Goal: Task Accomplishment & Management: Manage account settings

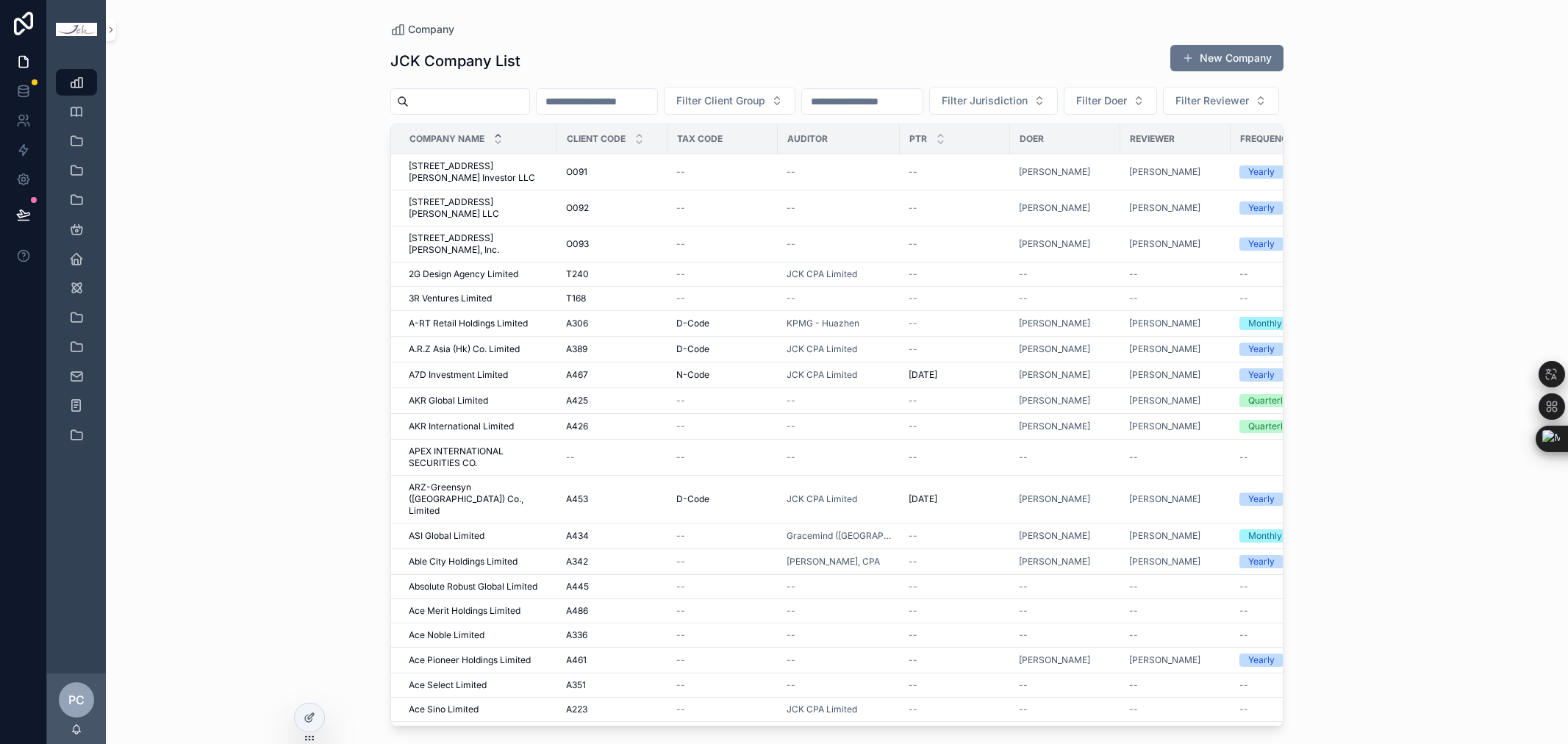
click at [464, 104] on input "scrollable content" at bounding box center [469, 102] width 121 height 21
paste input "**********"
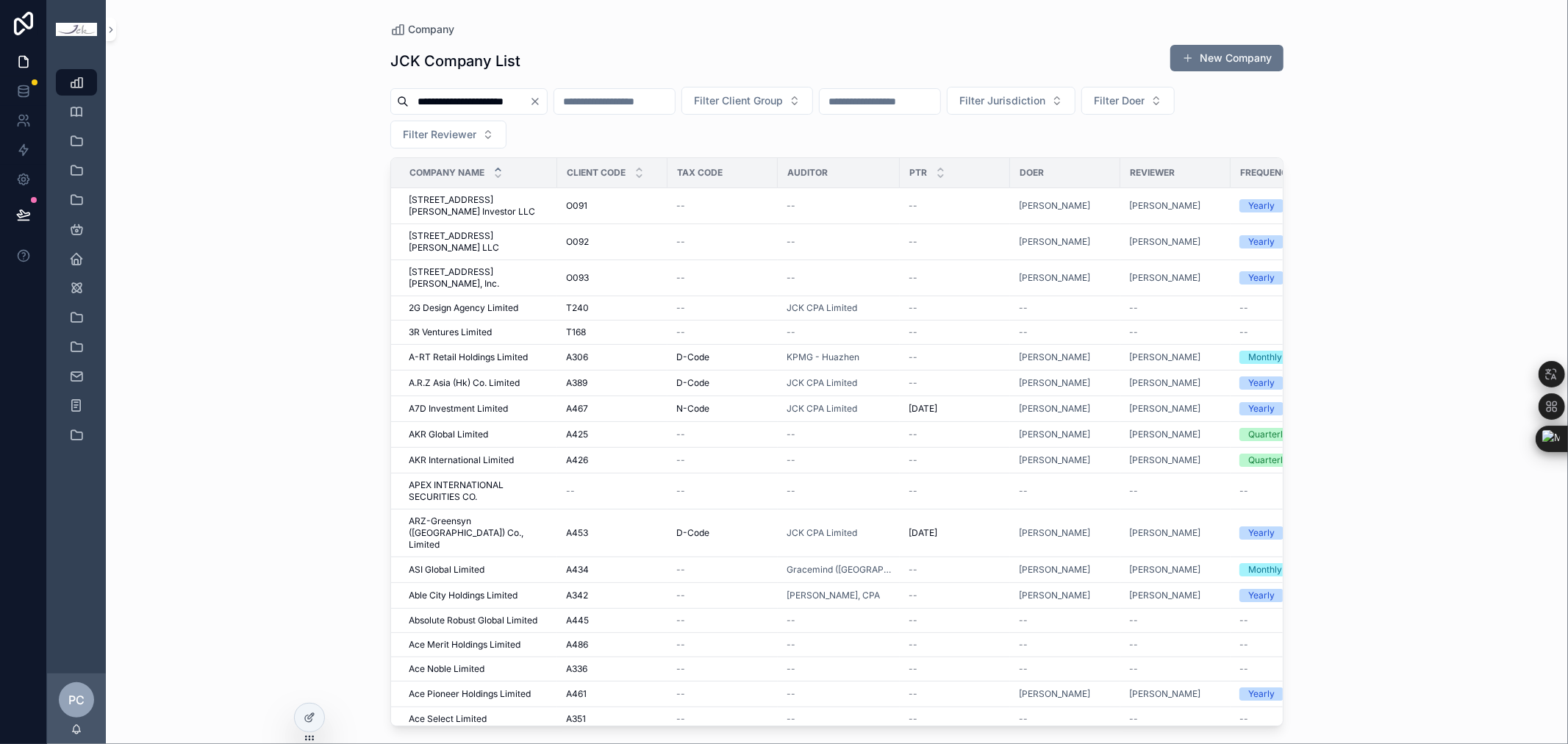
type input "**********"
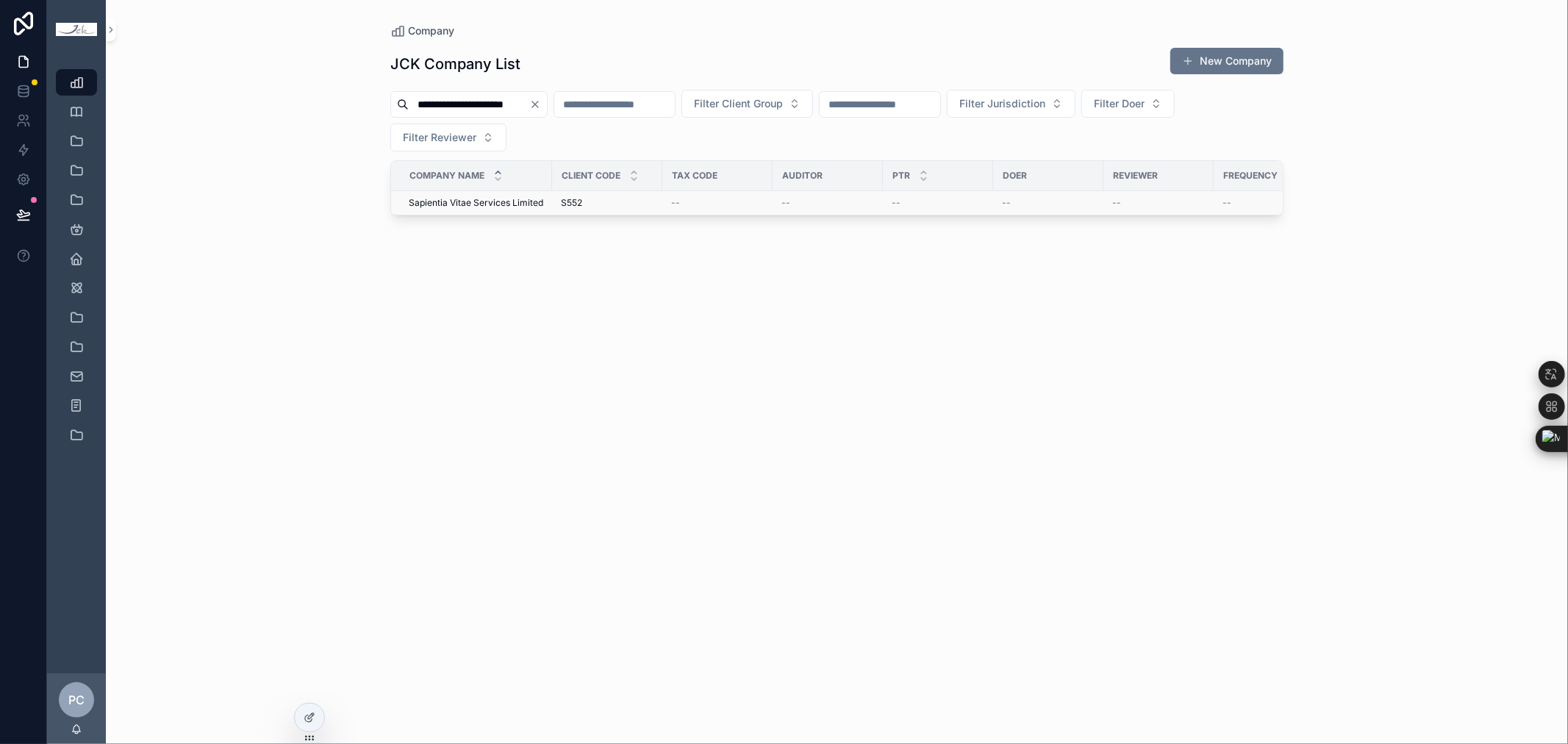
click at [472, 201] on span "Sapientia Vitae Services Limited" at bounding box center [476, 203] width 135 height 12
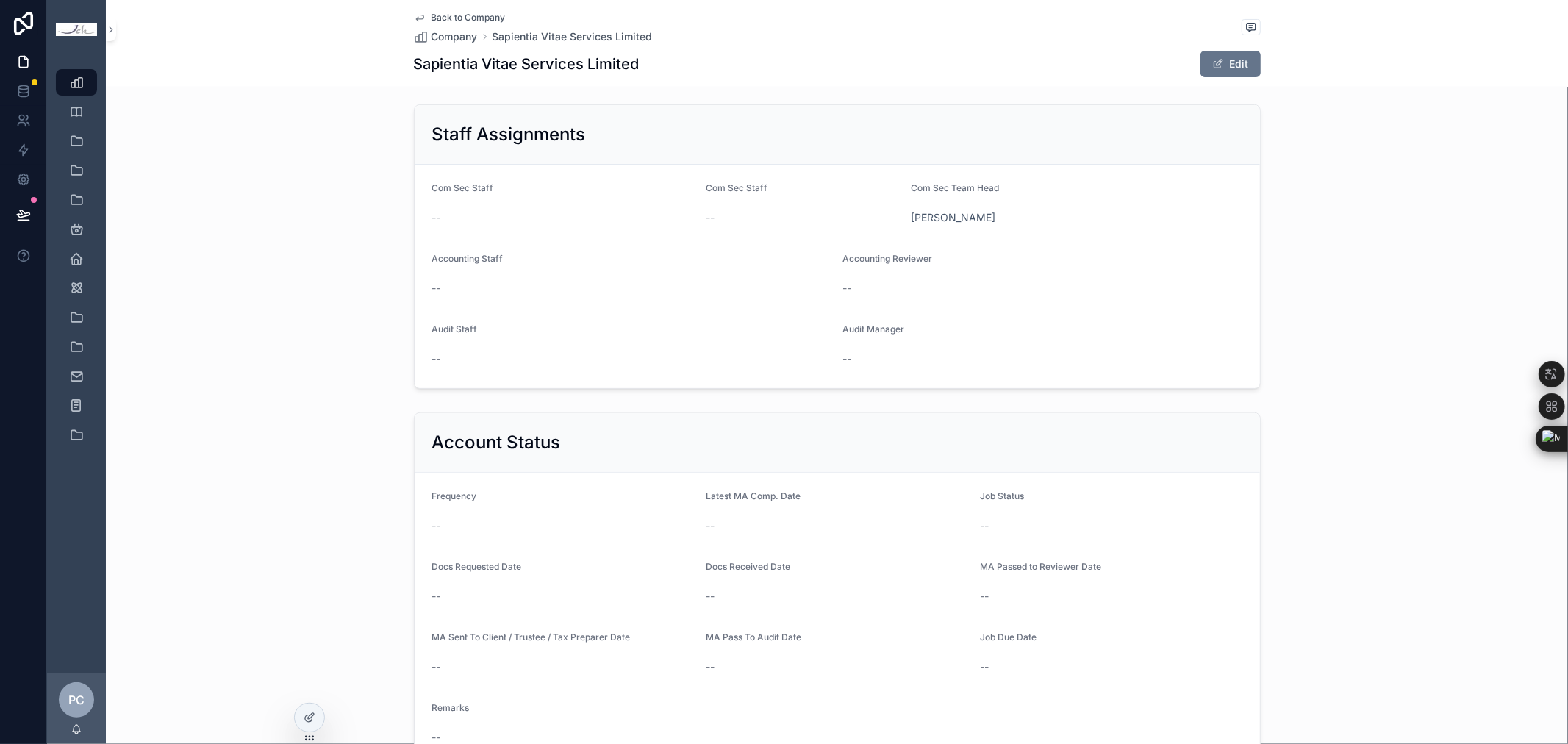
scroll to position [408, 0]
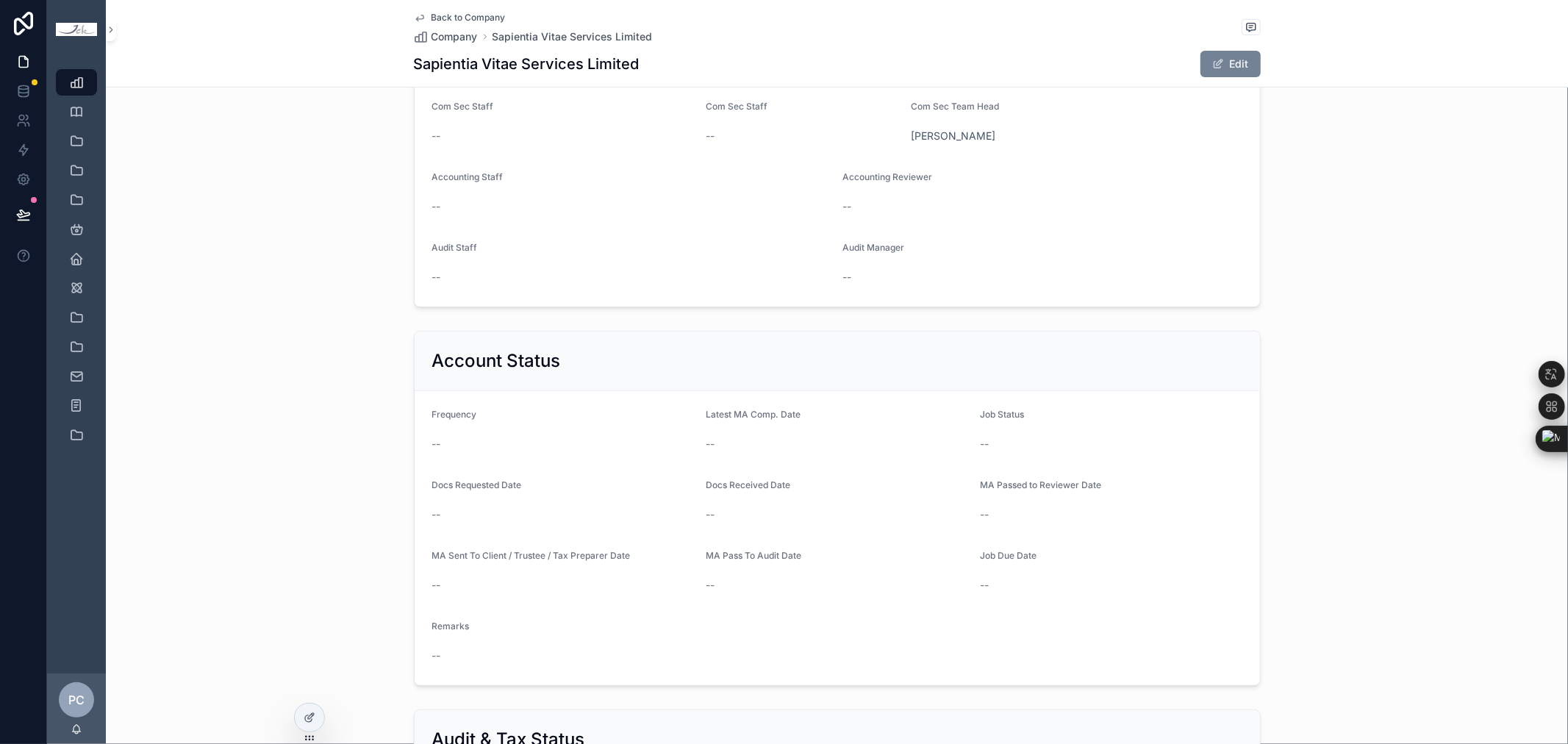
click at [1222, 60] on button "Edit" at bounding box center [1231, 64] width 60 height 27
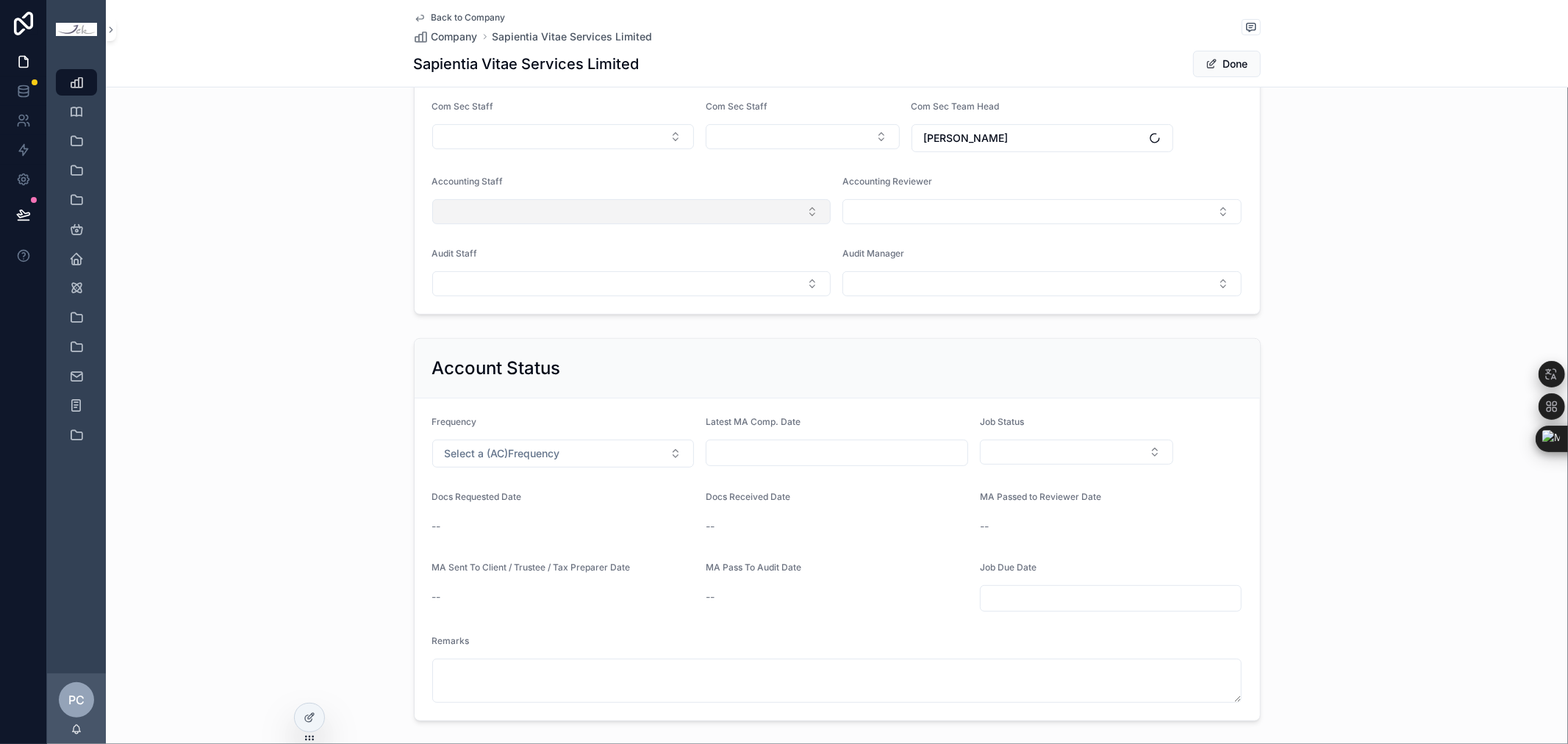
click at [498, 218] on button "Select Button" at bounding box center [632, 211] width 399 height 25
type input "****"
click at [491, 267] on span "[PERSON_NAME]" at bounding box center [477, 270] width 85 height 15
click at [919, 213] on button "Select Button" at bounding box center [1042, 211] width 399 height 25
type input "*****"
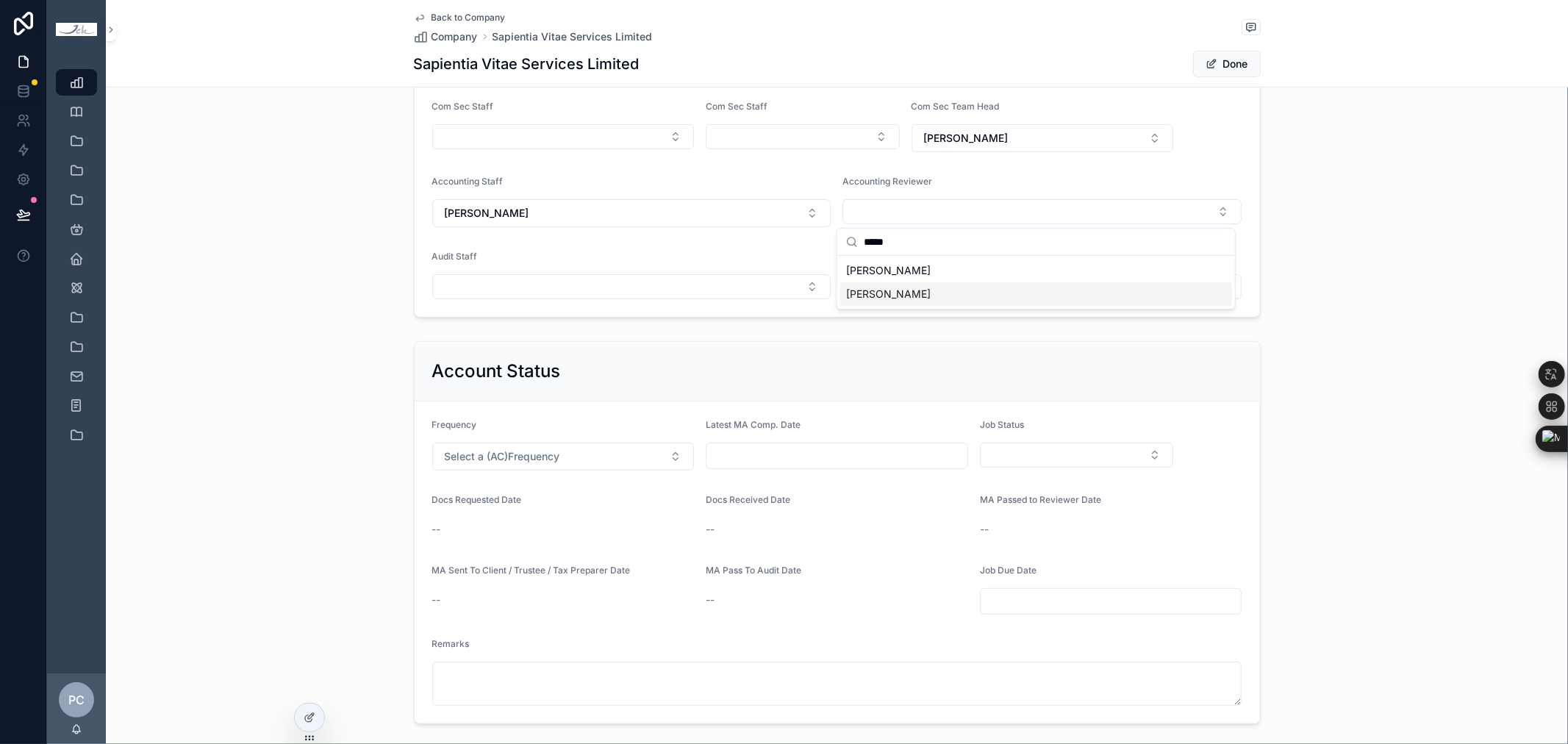
click at [899, 291] on span "[PERSON_NAME]" at bounding box center [888, 293] width 85 height 15
click at [600, 463] on button "Select a (AC)Frequency" at bounding box center [564, 457] width 262 height 28
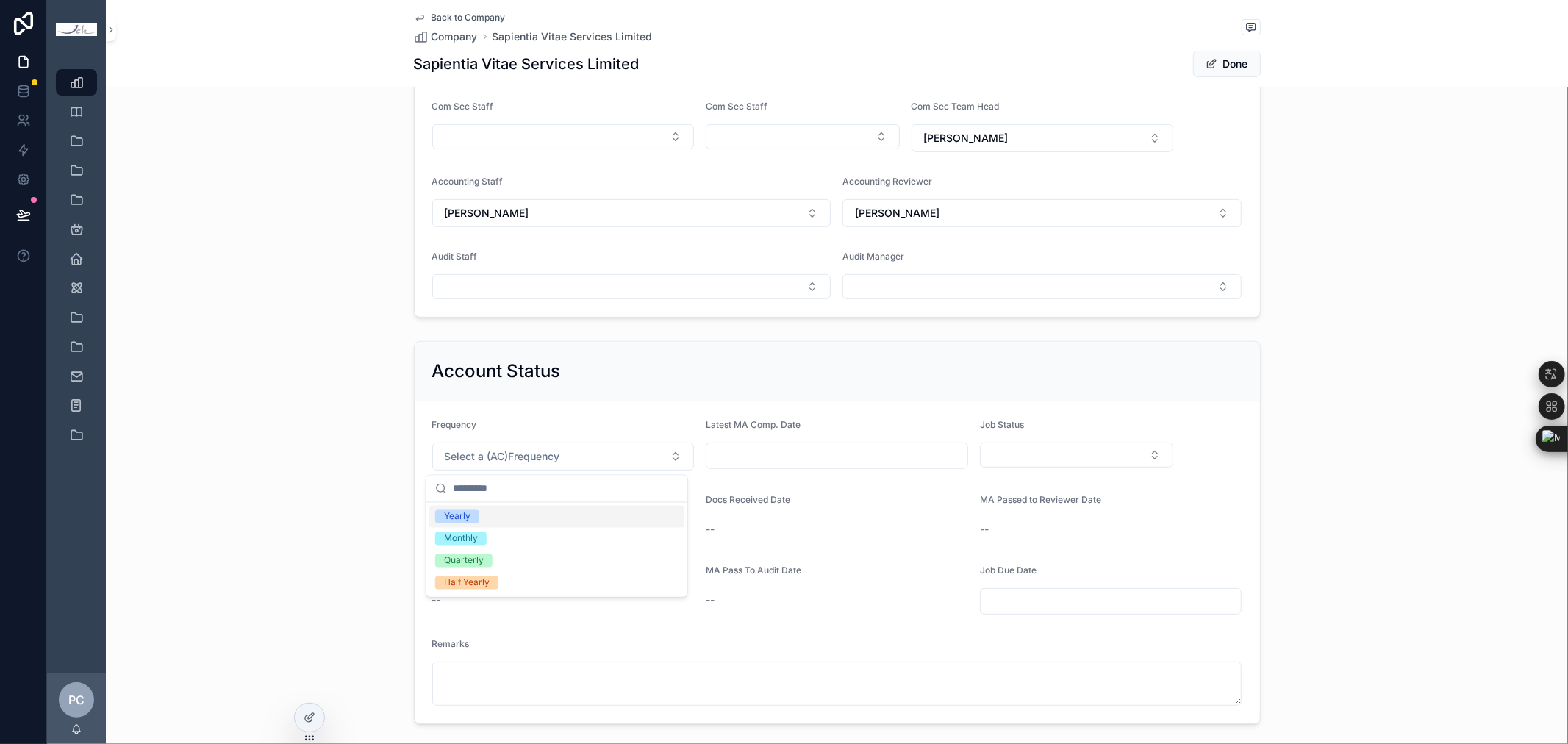
click at [468, 515] on div "Yearly" at bounding box center [457, 516] width 27 height 13
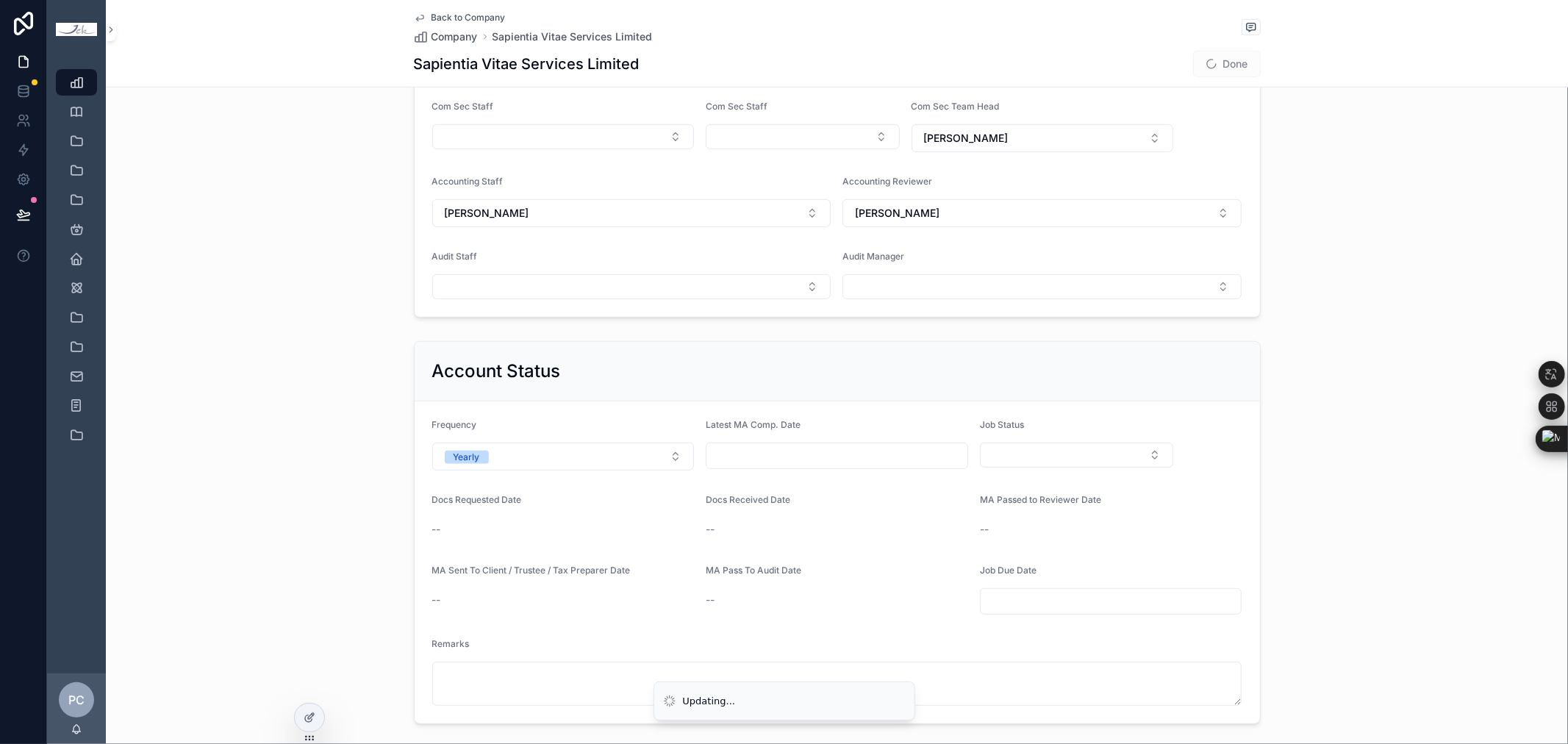
click at [785, 468] on div "scrollable content" at bounding box center [837, 456] width 262 height 27
click at [1097, 457] on button "Select Button" at bounding box center [1077, 455] width 194 height 25
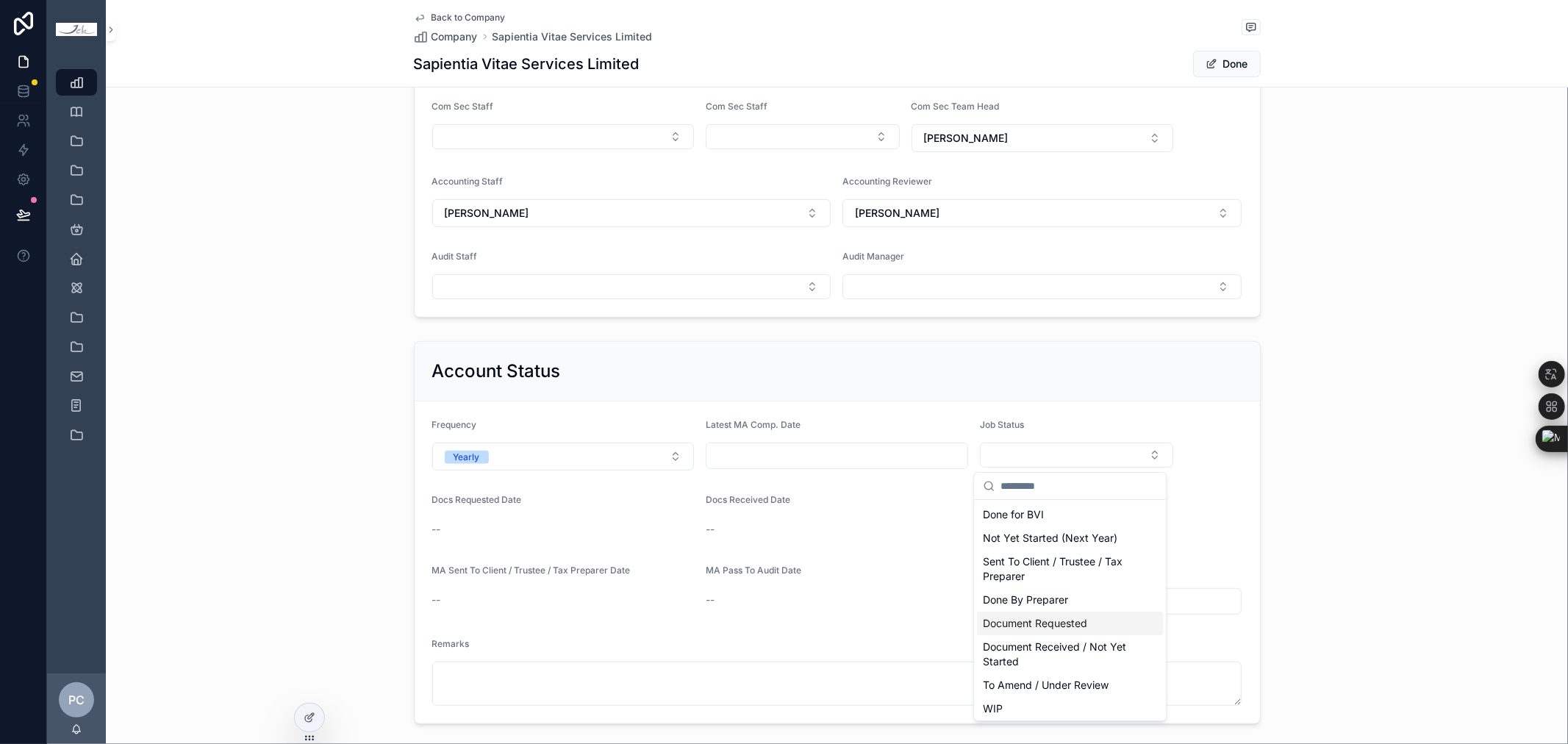
click at [1059, 627] on span "Document Requested" at bounding box center [1035, 623] width 104 height 15
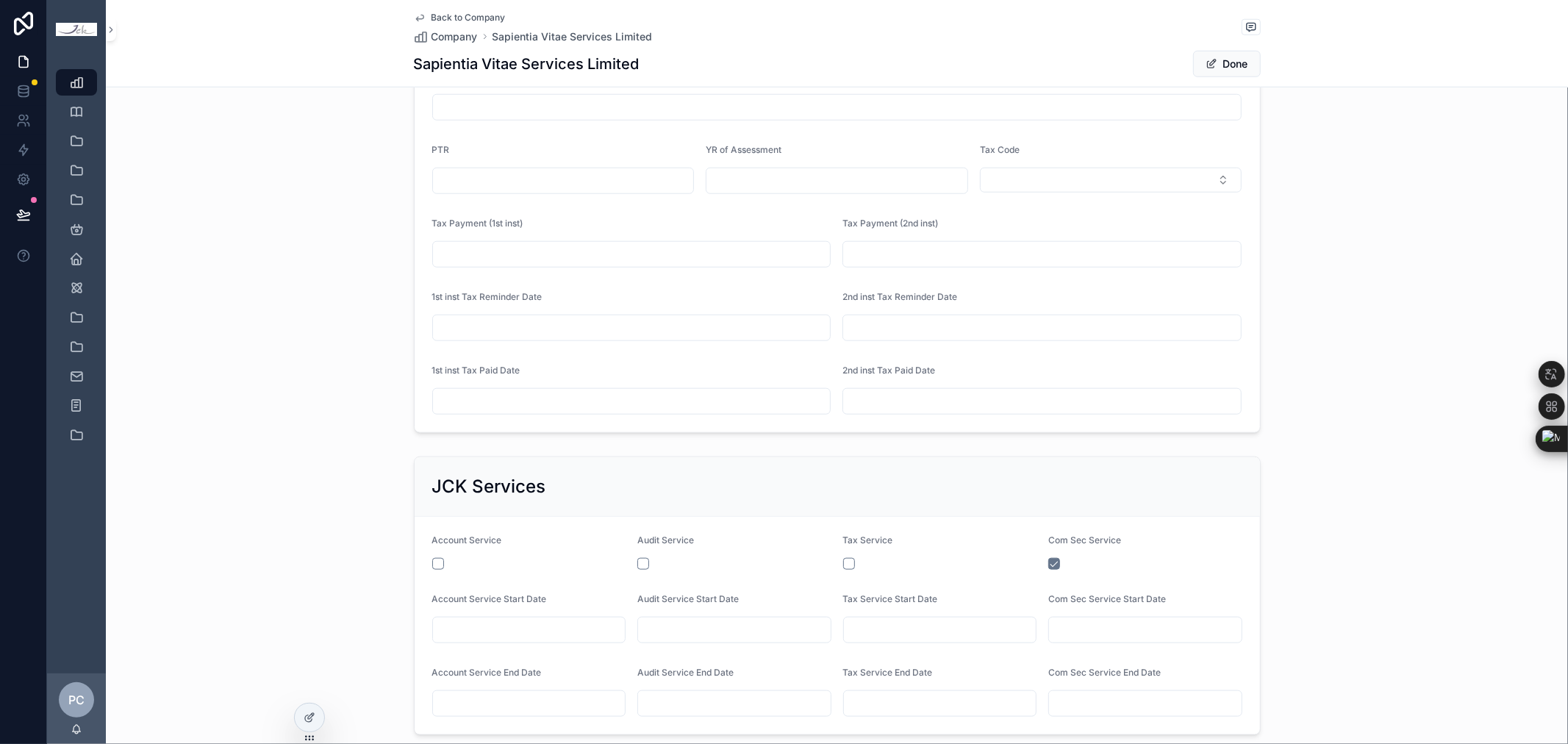
scroll to position [1225, 0]
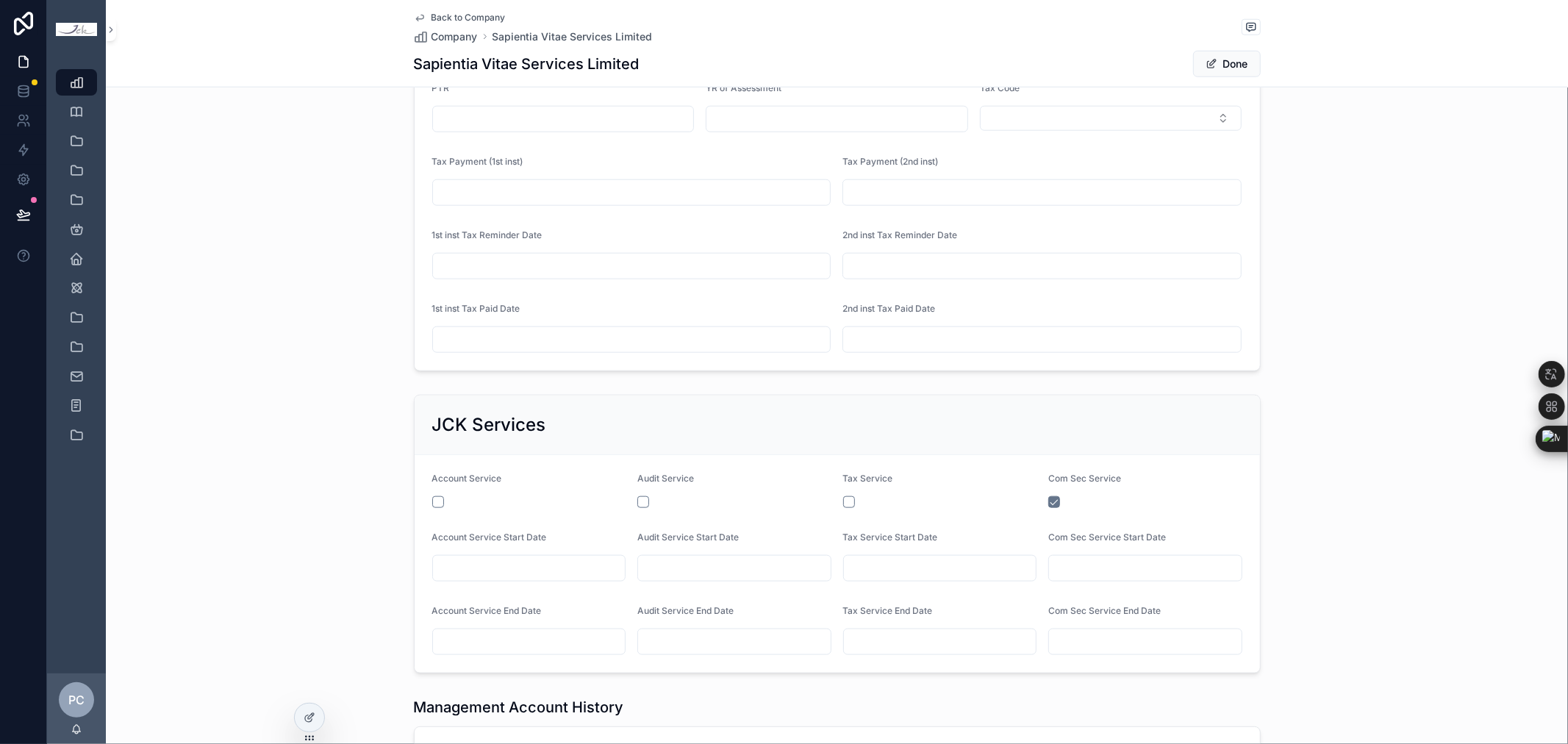
click at [439, 504] on div "scrollable content" at bounding box center [529, 502] width 194 height 12
click at [433, 504] on button "scrollable content" at bounding box center [439, 502] width 12 height 12
click at [473, 557] on div "scrollable content" at bounding box center [529, 568] width 194 height 27
click at [473, 566] on input "scrollable content" at bounding box center [529, 568] width 193 height 21
type input "*********"
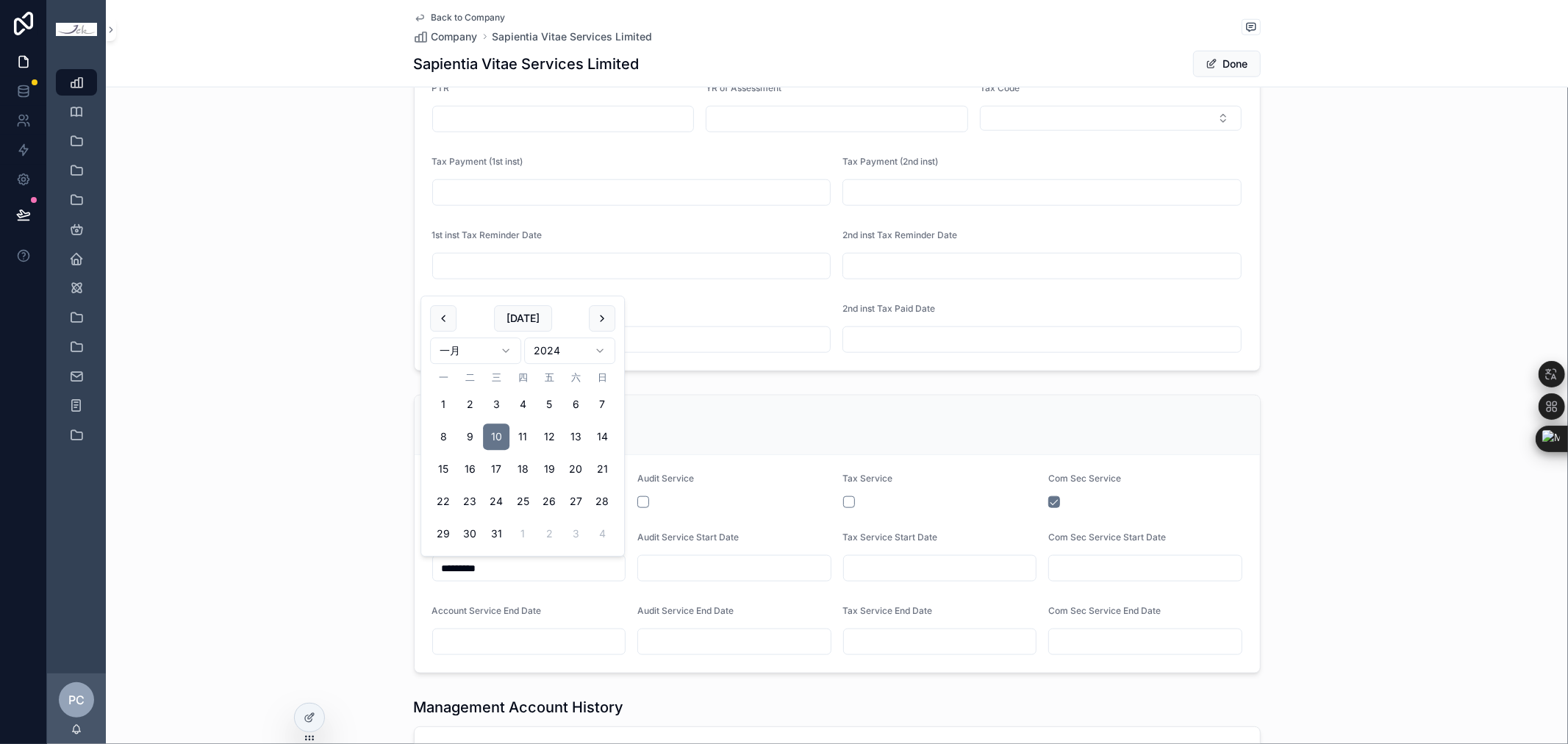
click at [346, 478] on div "JCK Services Account Service Audit Service Tax Service Com Sec Service Account …" at bounding box center [838, 533] width 1463 height 290
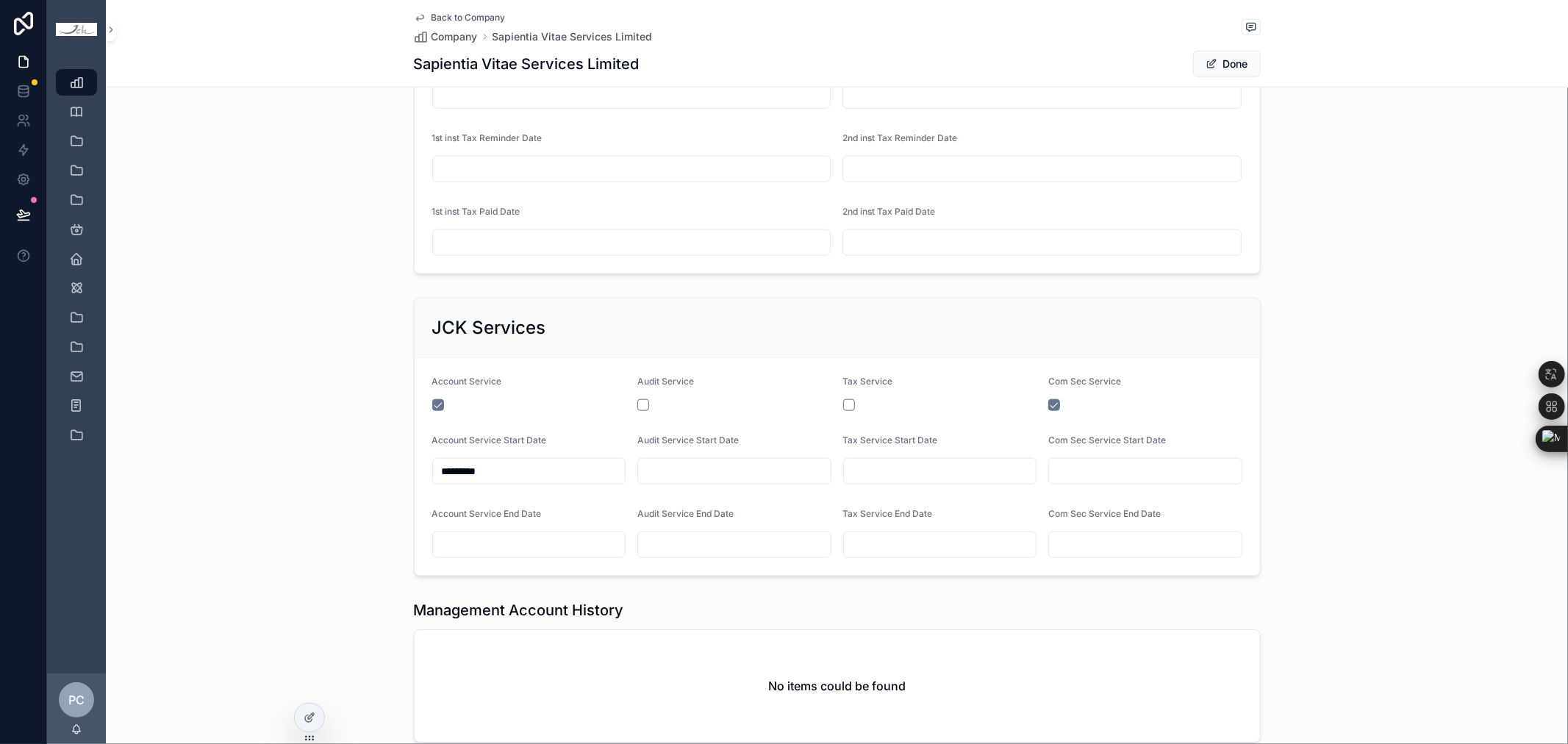
scroll to position [1470, 0]
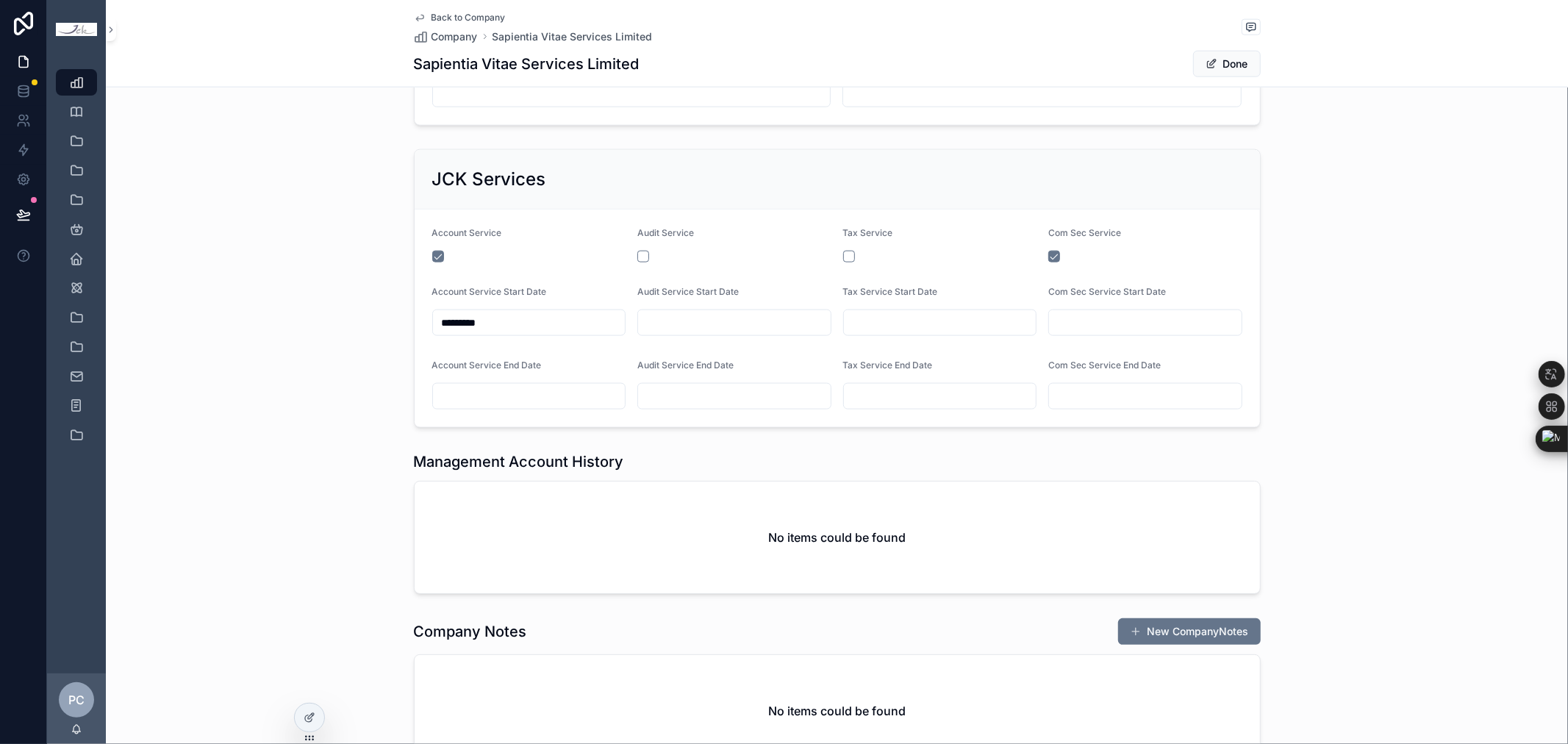
click at [637, 262] on div "scrollable content" at bounding box center [734, 256] width 194 height 12
click at [637, 262] on button "scrollable content" at bounding box center [643, 256] width 12 height 12
click at [847, 260] on button "scrollable content" at bounding box center [850, 256] width 12 height 12
click at [1241, 69] on button "Done" at bounding box center [1227, 64] width 67 height 27
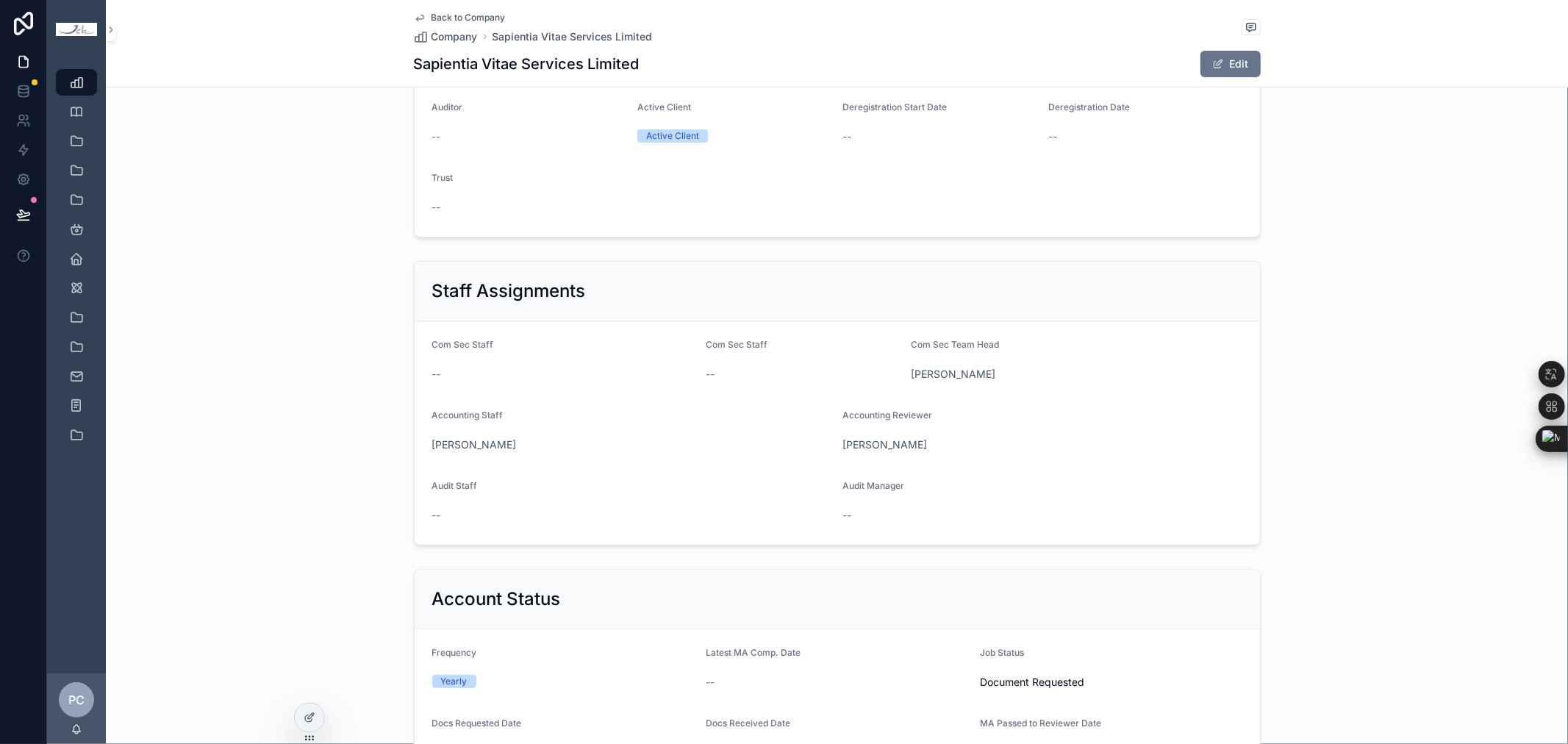
scroll to position [0, 0]
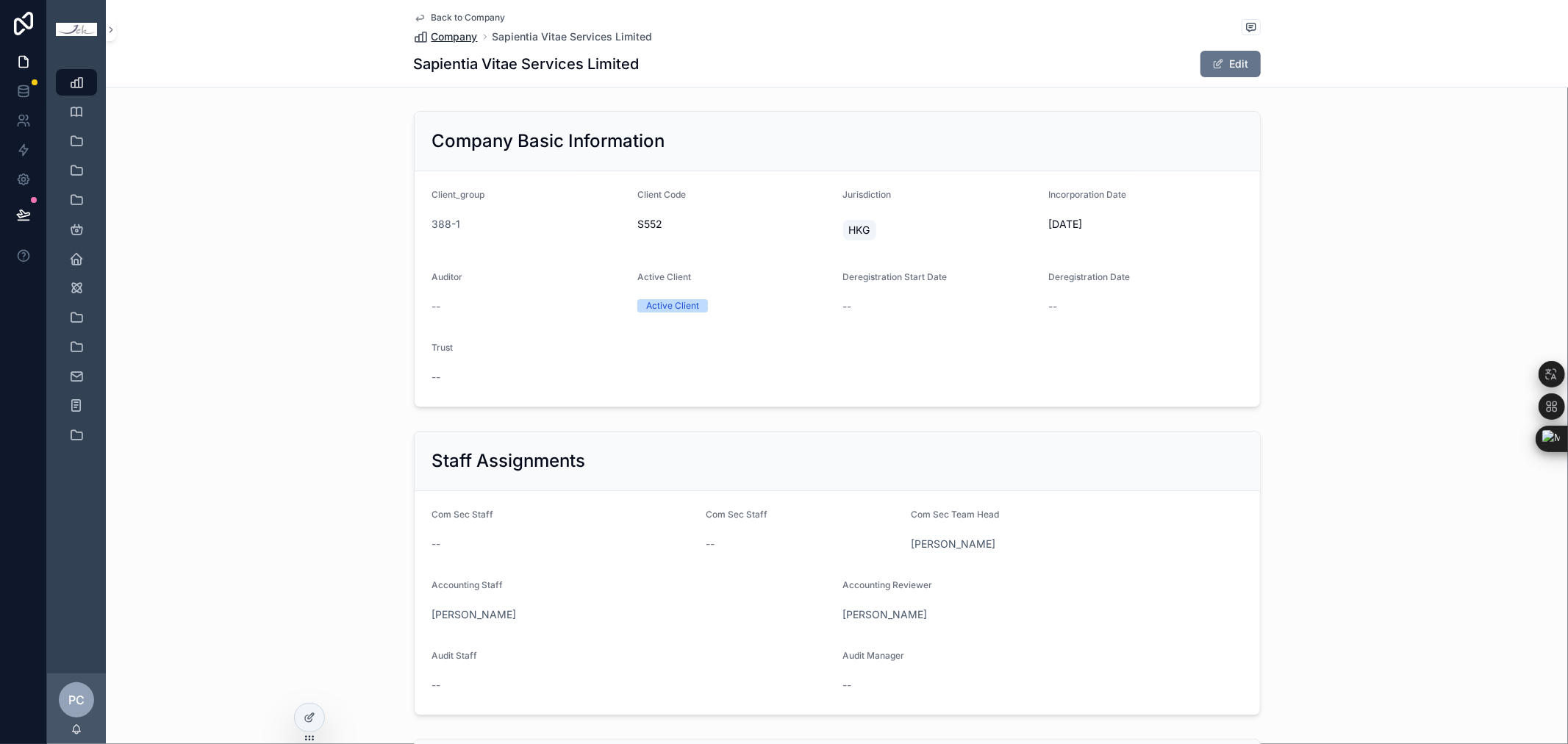
click at [432, 32] on span "Company" at bounding box center [455, 36] width 47 height 15
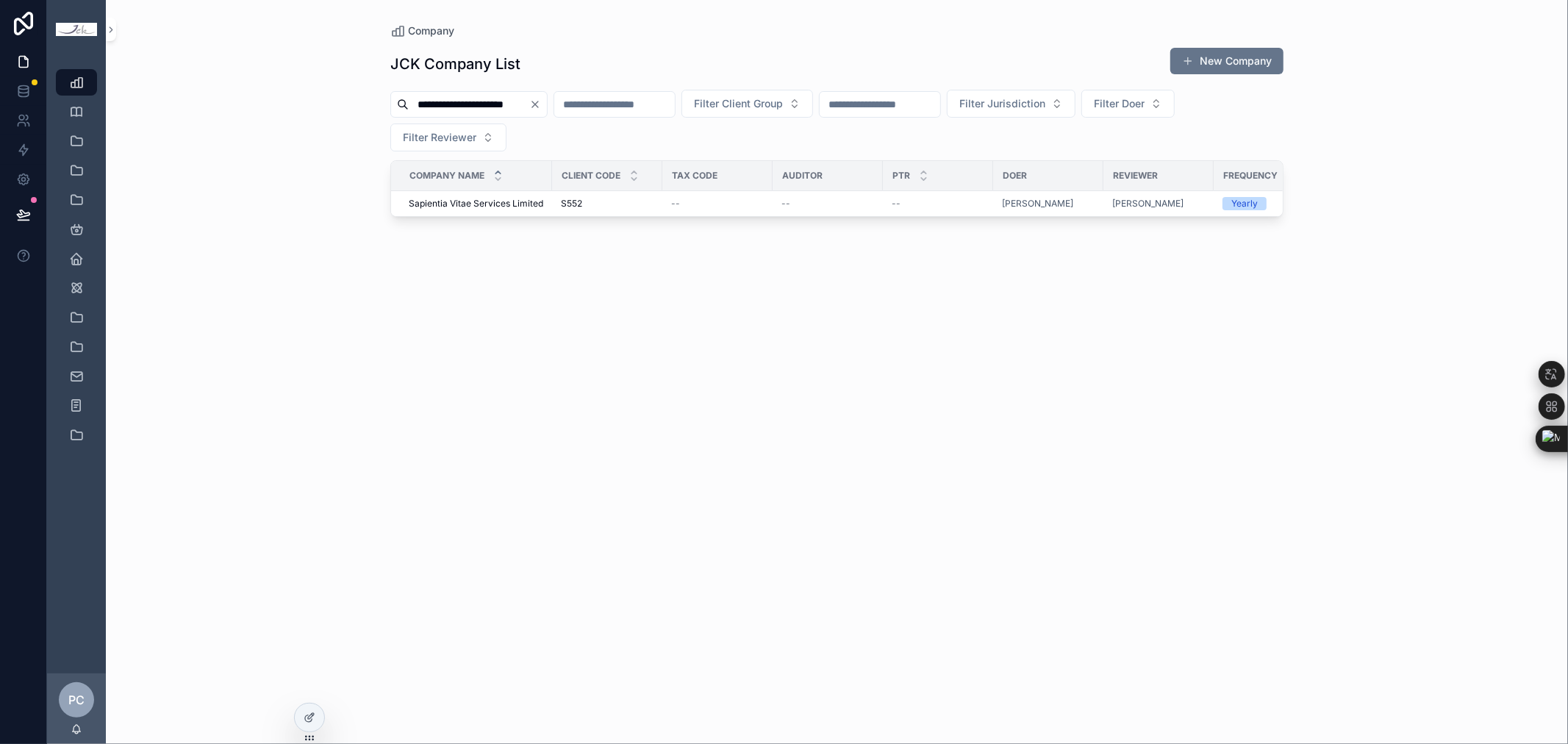
click at [736, 361] on div "**********" at bounding box center [837, 381] width 894 height 688
